Goal: Information Seeking & Learning: Understand process/instructions

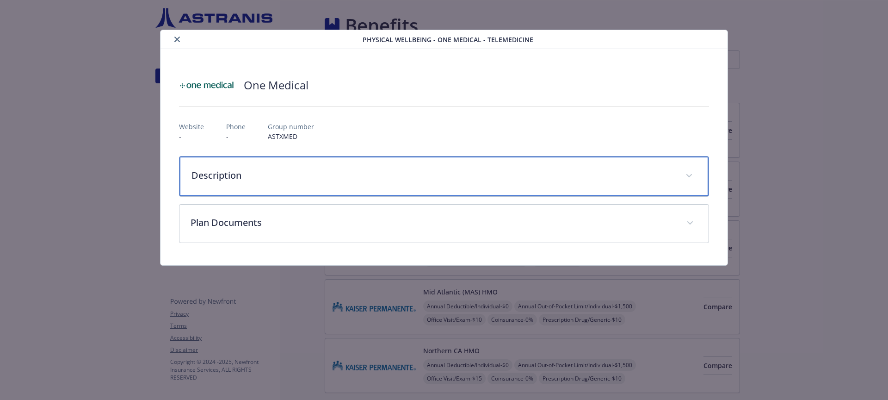
click at [295, 184] on div "Description" at bounding box center [445, 176] width 530 height 40
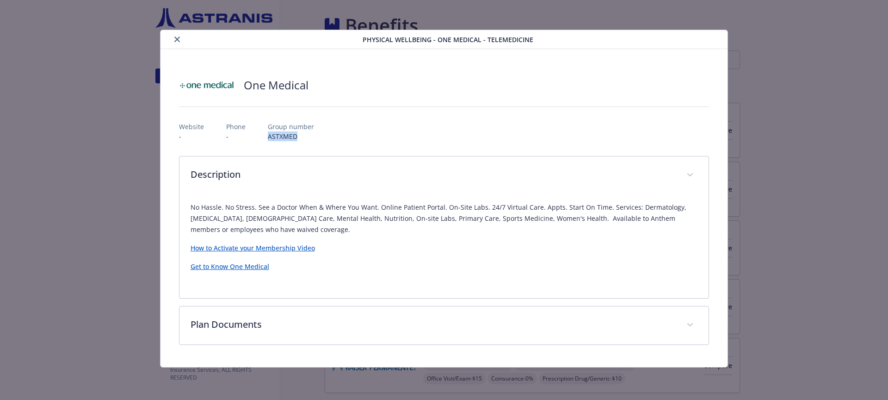
drag, startPoint x: 301, startPoint y: 137, endPoint x: 267, endPoint y: 137, distance: 34.2
click at [268, 137] on p "ASTXMED" at bounding box center [291, 136] width 46 height 10
copy p "ASTXMED"
click at [252, 249] on link "How to Activate your Membership Video" at bounding box center [253, 247] width 124 height 9
click at [177, 40] on icon "close" at bounding box center [177, 40] width 6 height 6
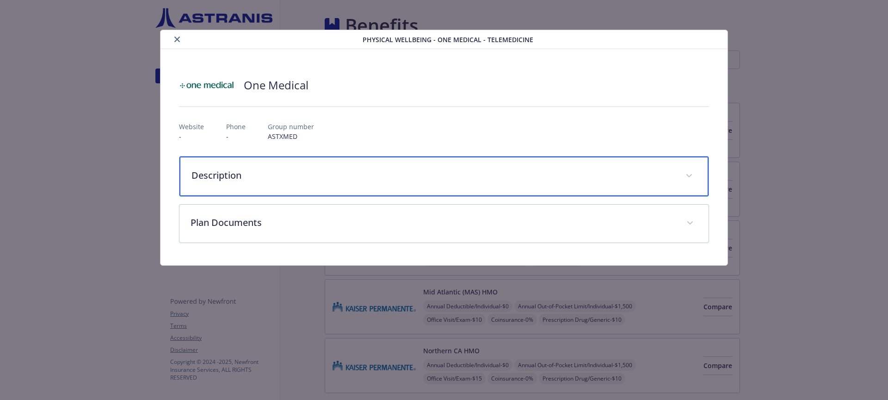
click at [245, 180] on p "Description" at bounding box center [434, 175] width 484 height 14
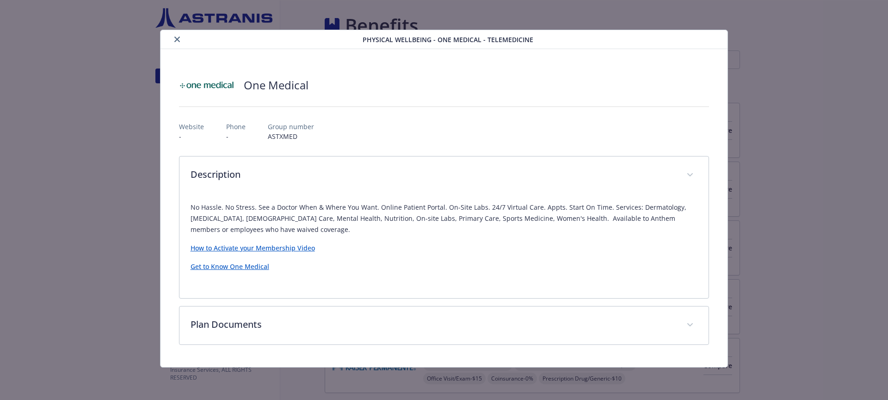
click at [229, 249] on link "How to Activate your Membership Video" at bounding box center [253, 247] width 124 height 9
drag, startPoint x: 301, startPoint y: 137, endPoint x: 267, endPoint y: 136, distance: 34.2
click at [268, 136] on p "ASTXMED" at bounding box center [291, 136] width 46 height 10
copy p "ASTXMED"
click at [175, 40] on icon "close" at bounding box center [177, 40] width 6 height 6
